Goal: Task Accomplishment & Management: Complete application form

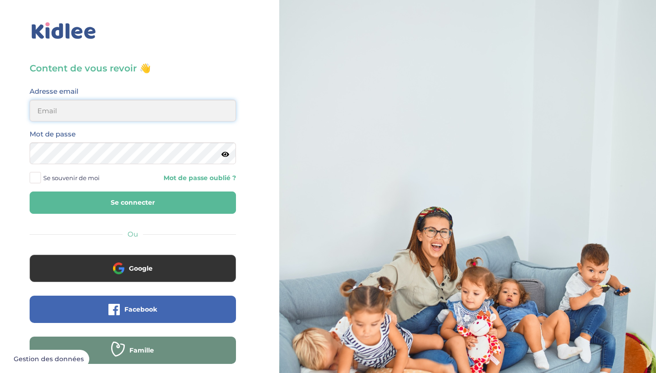
type input "alborovaalana9@gmail.com"
click at [133, 203] on button "Se connecter" at bounding box center [133, 203] width 206 height 22
click at [129, 197] on button "Se connecter" at bounding box center [133, 203] width 206 height 22
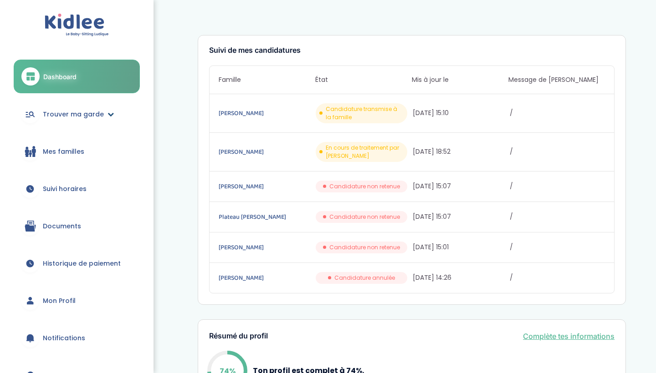
click at [101, 110] on link "Trouver ma garde" at bounding box center [77, 114] width 126 height 33
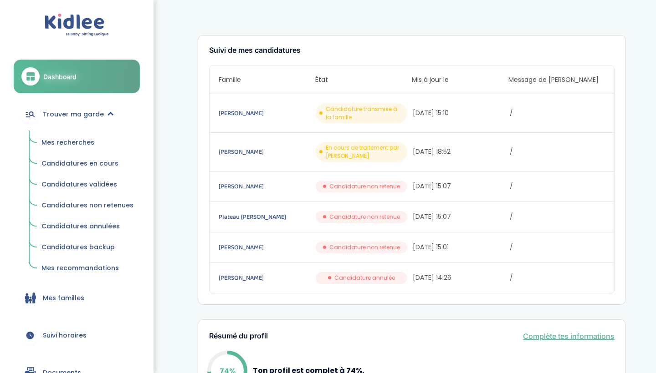
click at [100, 138] on link "Mes recherches" at bounding box center [87, 142] width 105 height 17
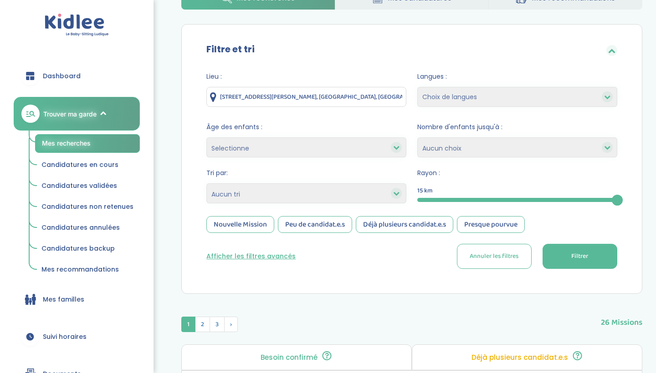
scroll to position [64, 0]
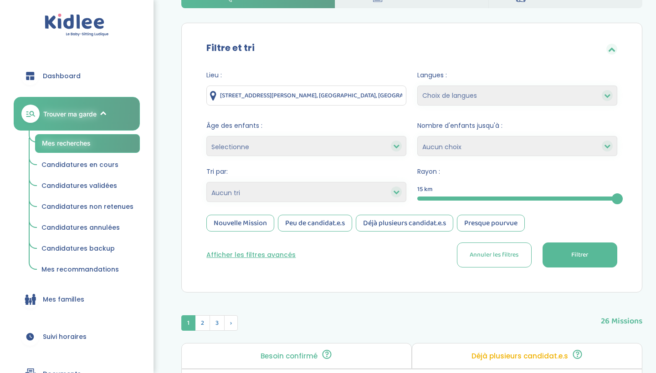
click at [227, 202] on div "Tri par: Heures par semaine (croissant) Heures par semaine (décroissant) Date d…" at bounding box center [306, 185] width 200 height 37
select select "hours_asc"
click at [576, 255] on span "Filtrer" at bounding box center [579, 255] width 17 height 10
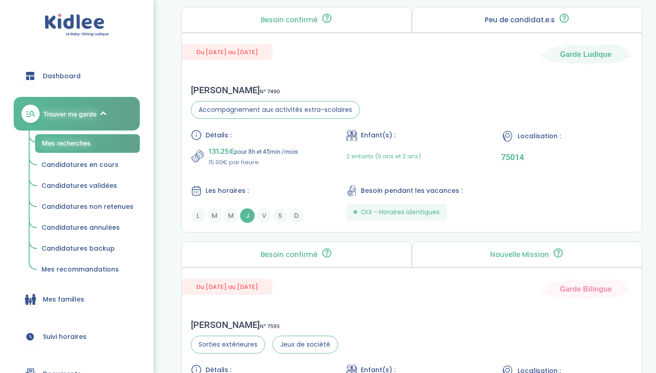
scroll to position [873, 0]
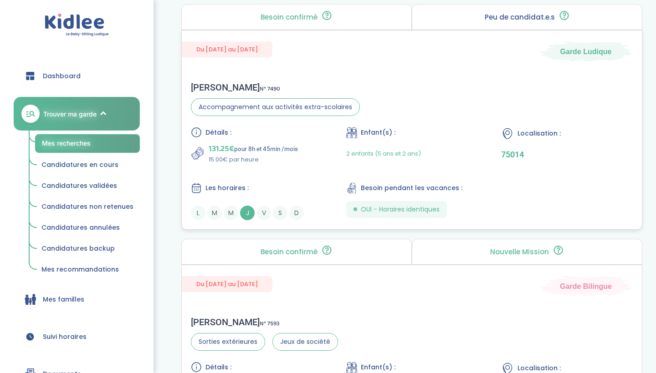
click at [474, 161] on div "2 enfants (5 ans et 2 ans)" at bounding box center [412, 153] width 132 height 21
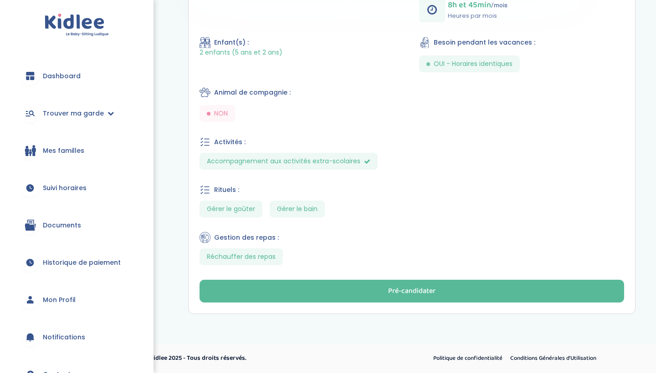
scroll to position [346, 0]
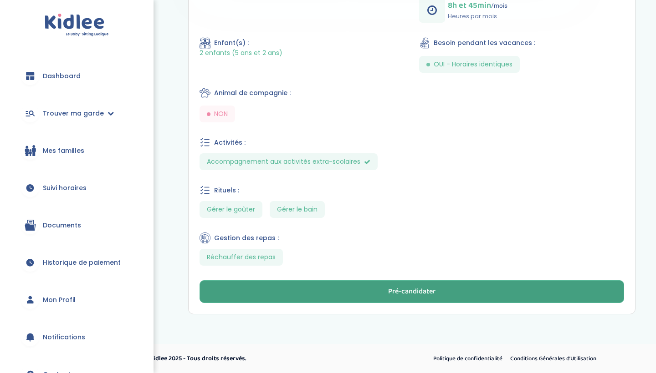
click at [370, 293] on button "Pré-candidater" at bounding box center [411, 291] width 424 height 23
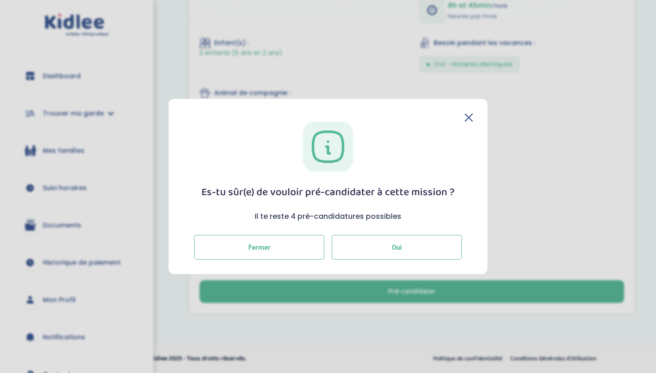
click at [373, 253] on button "Oui" at bounding box center [396, 247] width 130 height 25
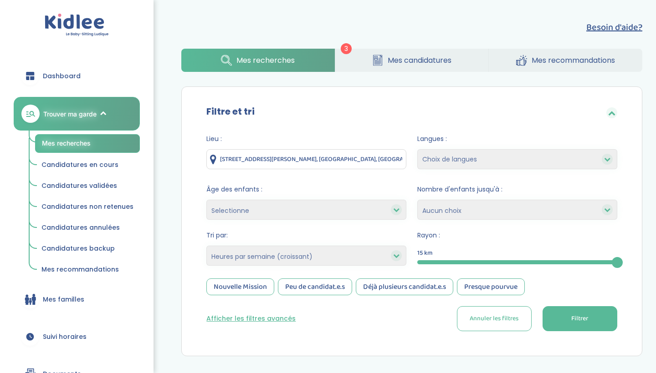
select select "hours_asc"
click at [566, 314] on button "Filtrer" at bounding box center [579, 318] width 75 height 25
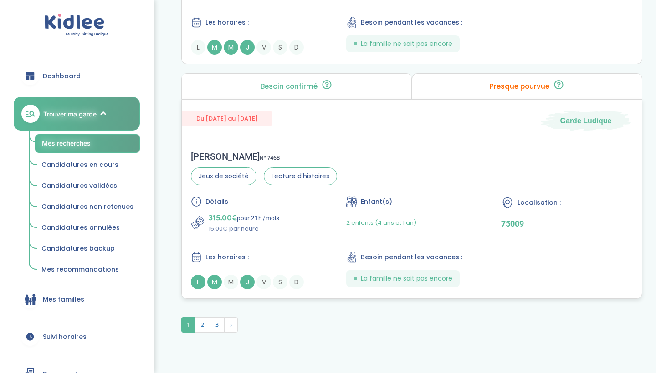
scroll to position [2428, 0]
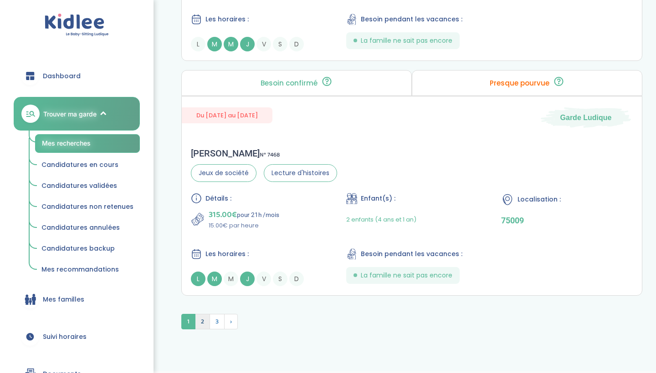
click at [204, 324] on span "2" at bounding box center [202, 321] width 15 height 15
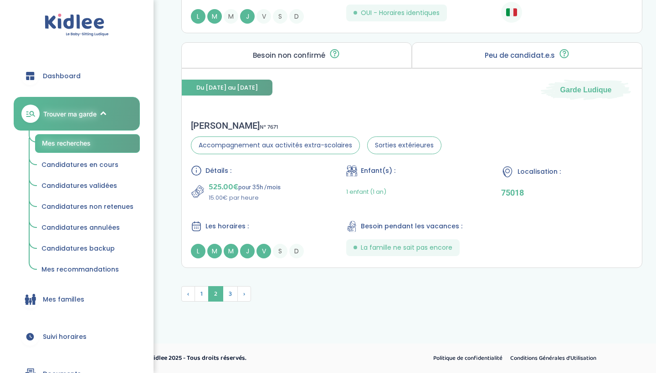
scroll to position [2504, 0]
click at [230, 295] on span "3" at bounding box center [230, 293] width 15 height 15
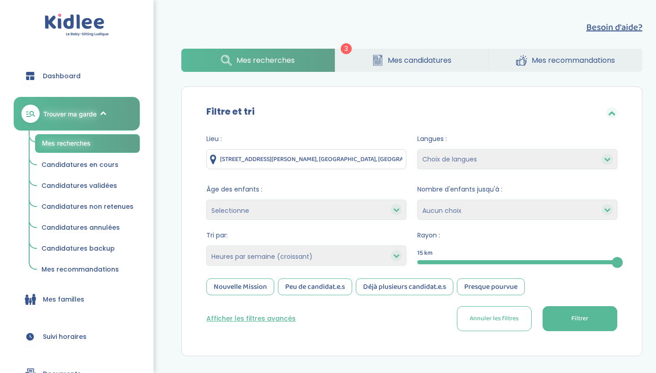
scroll to position [0, 0]
click at [86, 30] on img at bounding box center [77, 25] width 64 height 23
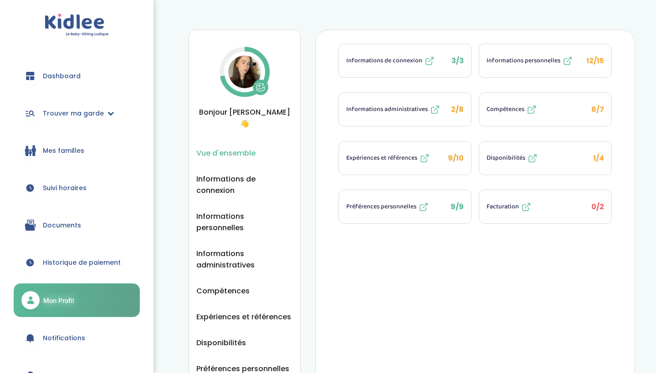
click at [77, 104] on link "Trouver ma garde" at bounding box center [77, 113] width 126 height 33
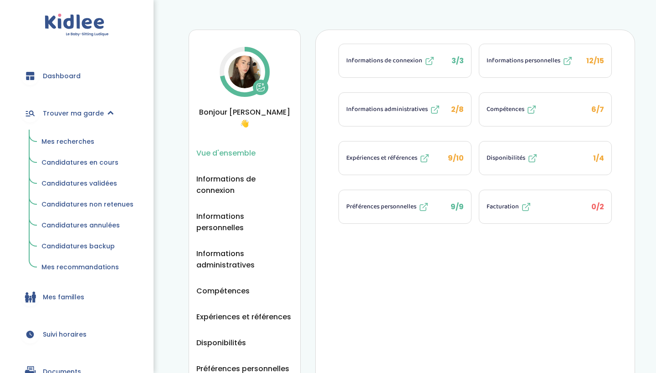
click at [79, 146] on link "Mes recherches" at bounding box center [87, 141] width 105 height 17
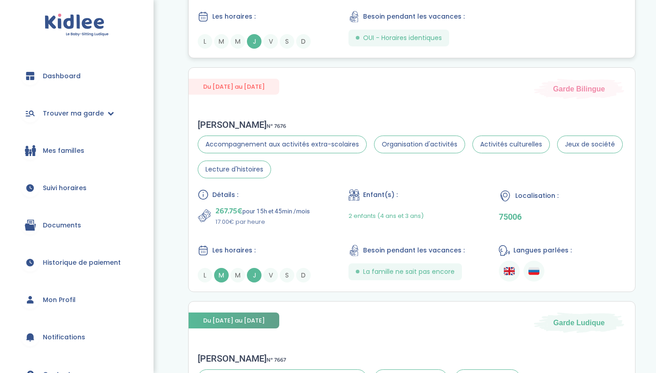
scroll to position [352, 0]
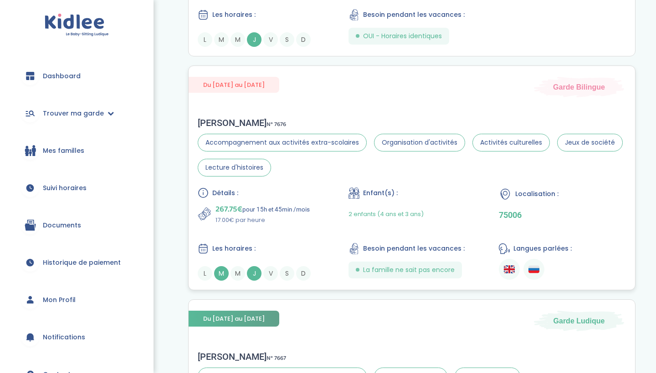
click at [292, 208] on p "267.75€ pour 15h et 45min /mois" at bounding box center [262, 209] width 94 height 13
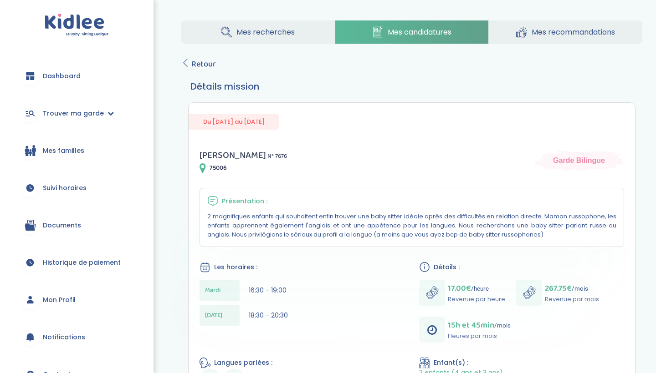
click at [213, 41] on link "Mes recherches" at bounding box center [257, 31] width 153 height 23
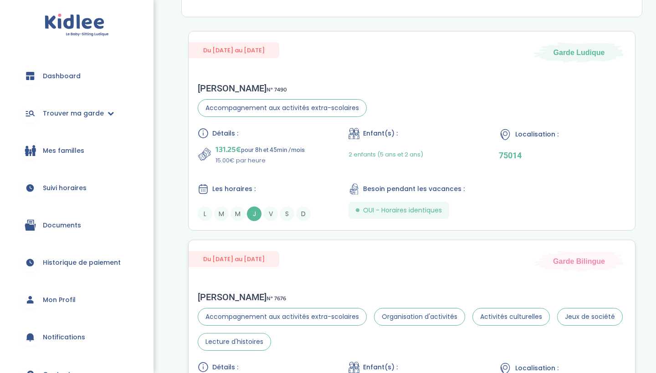
scroll to position [177, 0]
click at [447, 171] on div "Détails : 131.25€ pour 8h et 45min /mois 15.00€ par heure Enfant(s) : 2 enfants…" at bounding box center [412, 174] width 428 height 93
